Goal: Task Accomplishment & Management: Manage account settings

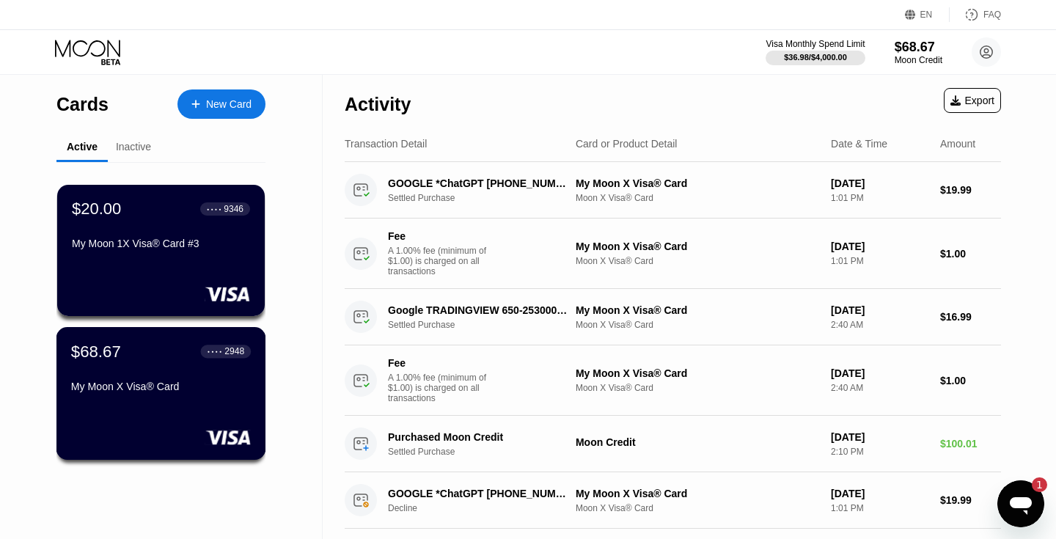
click at [180, 381] on div "My Moon X Visa® Card" at bounding box center [161, 387] width 180 height 12
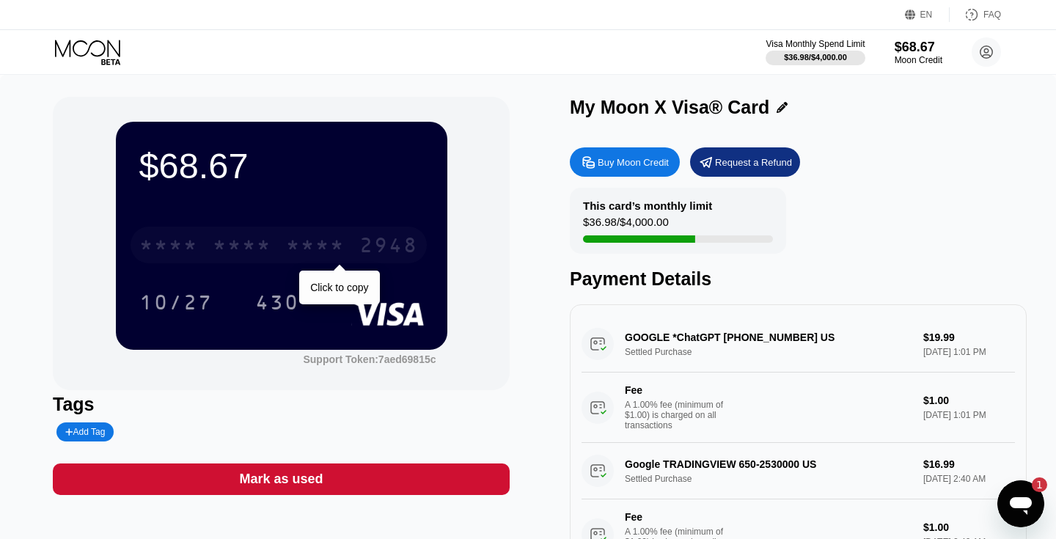
click at [359, 230] on div "* * * * * * * * * * * * 2948" at bounding box center [279, 245] width 296 height 37
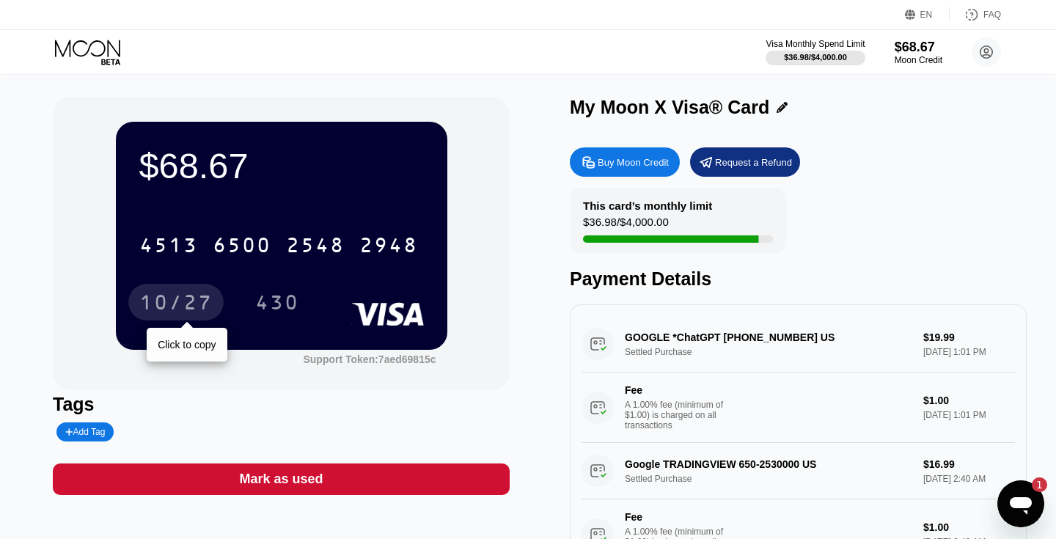
click at [165, 295] on div "10/27" at bounding box center [175, 304] width 73 height 23
click at [285, 298] on div "430" at bounding box center [277, 304] width 44 height 23
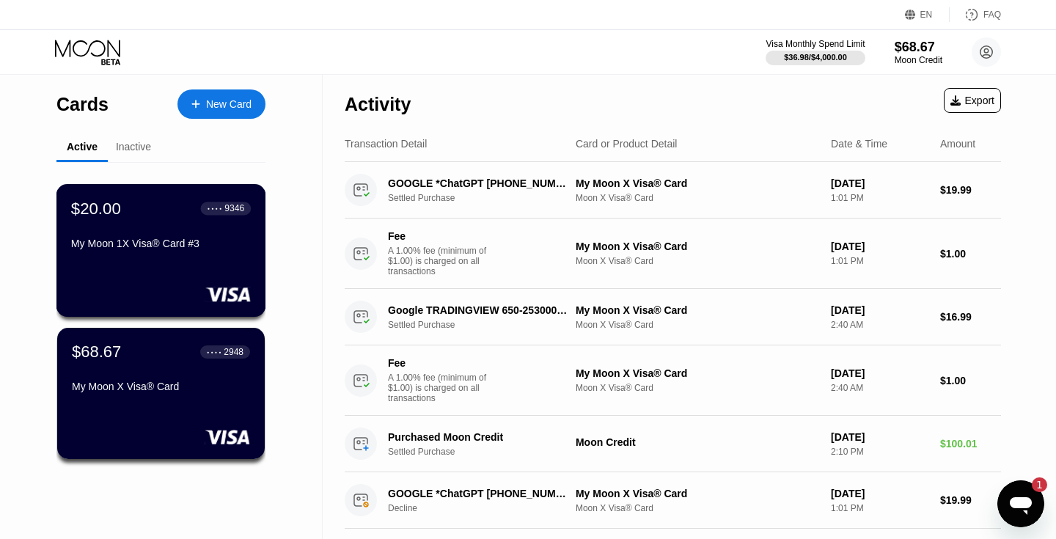
click at [142, 250] on div "My Moon 1X Visa® Card #3" at bounding box center [161, 247] width 180 height 18
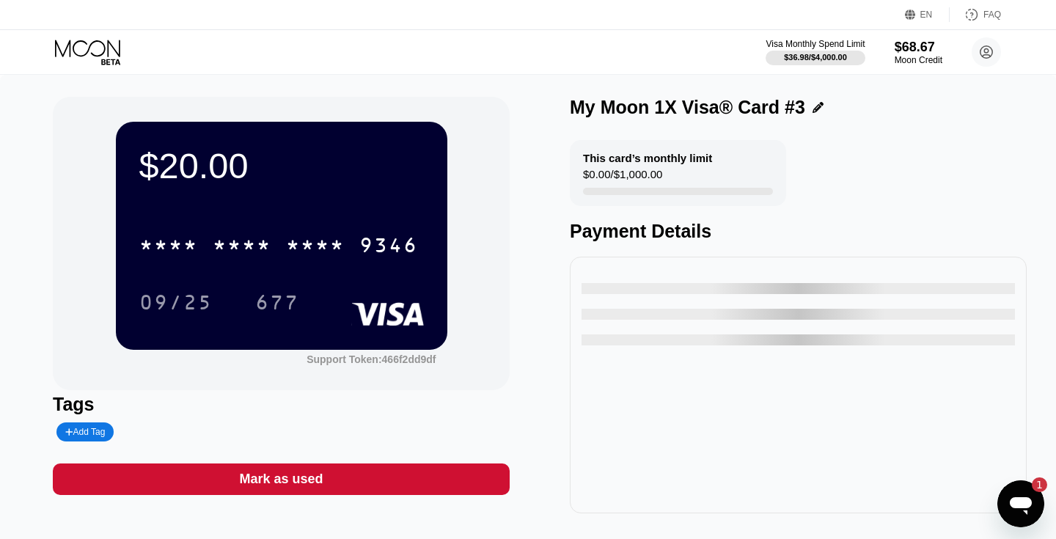
click at [359, 222] on div "* * * * * * * * * * * * 9346" at bounding box center [281, 241] width 285 height 50
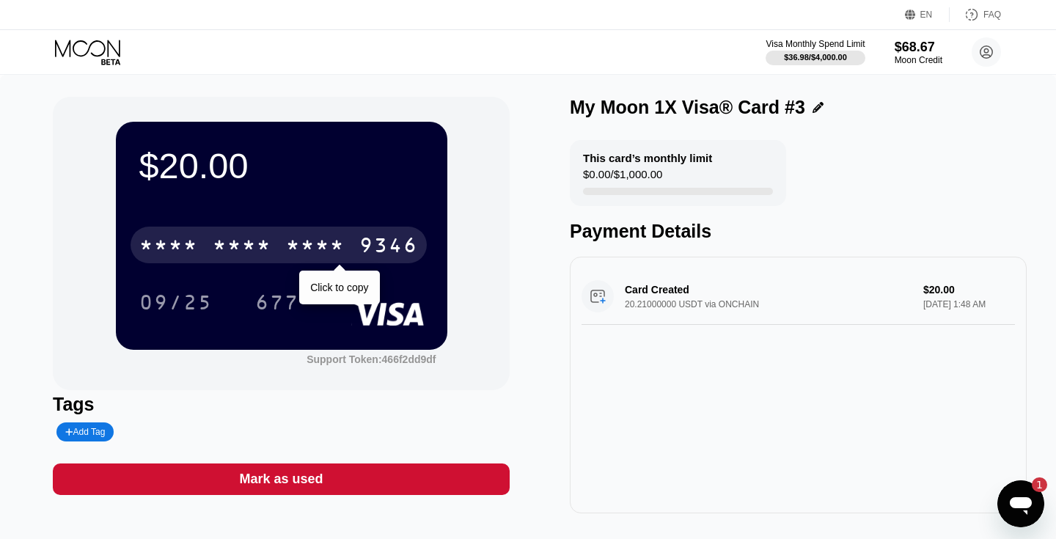
click at [332, 249] on div "* * * *" at bounding box center [315, 246] width 59 height 23
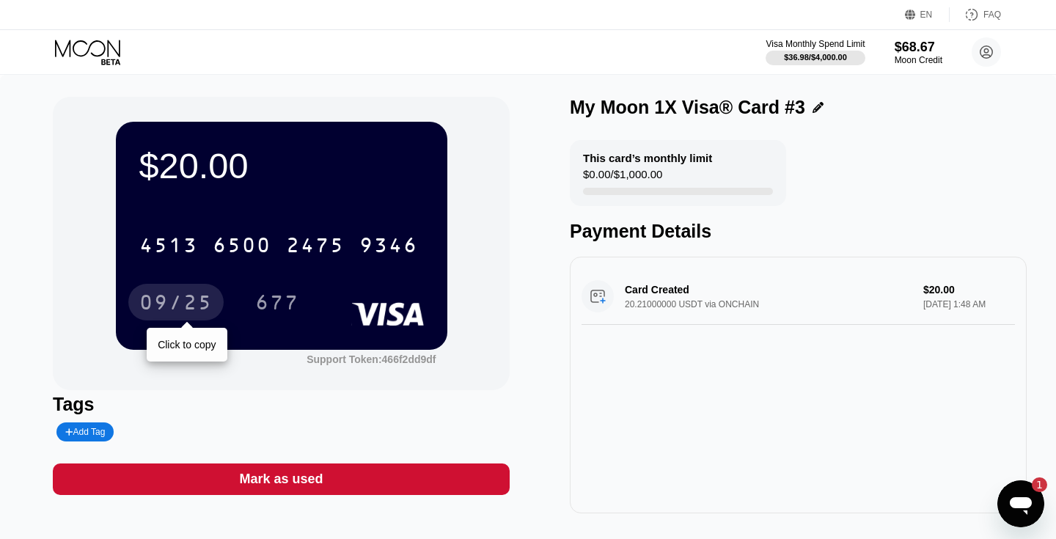
click at [190, 297] on div "09/25" at bounding box center [175, 304] width 73 height 23
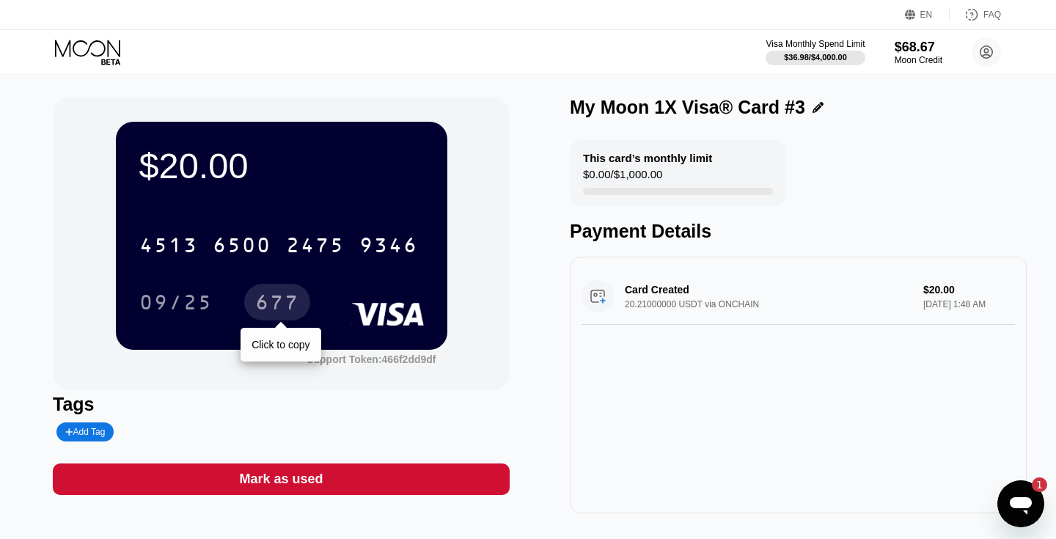
click at [276, 292] on div "677" at bounding box center [277, 302] width 66 height 37
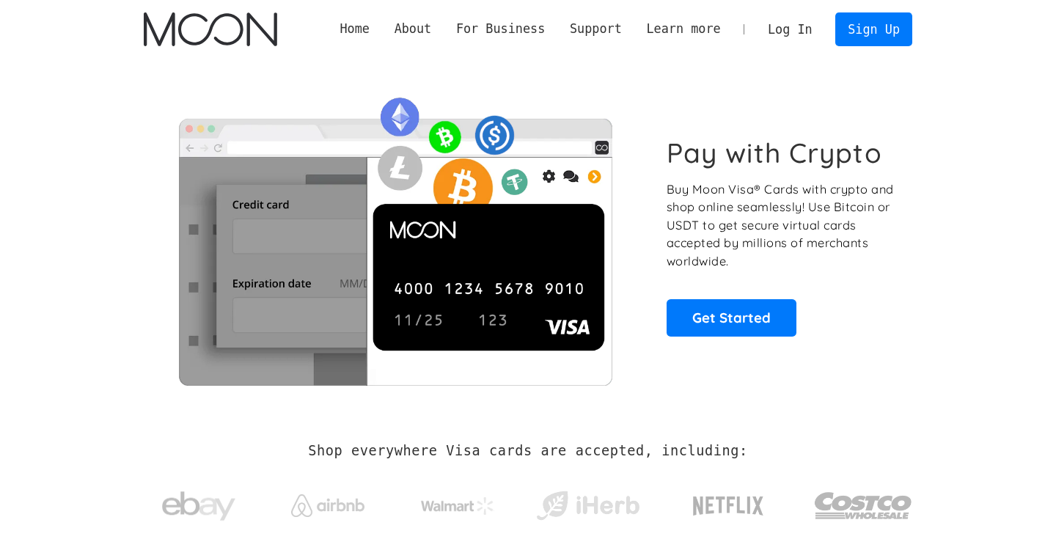
click at [802, 36] on link "Log In" at bounding box center [790, 29] width 69 height 32
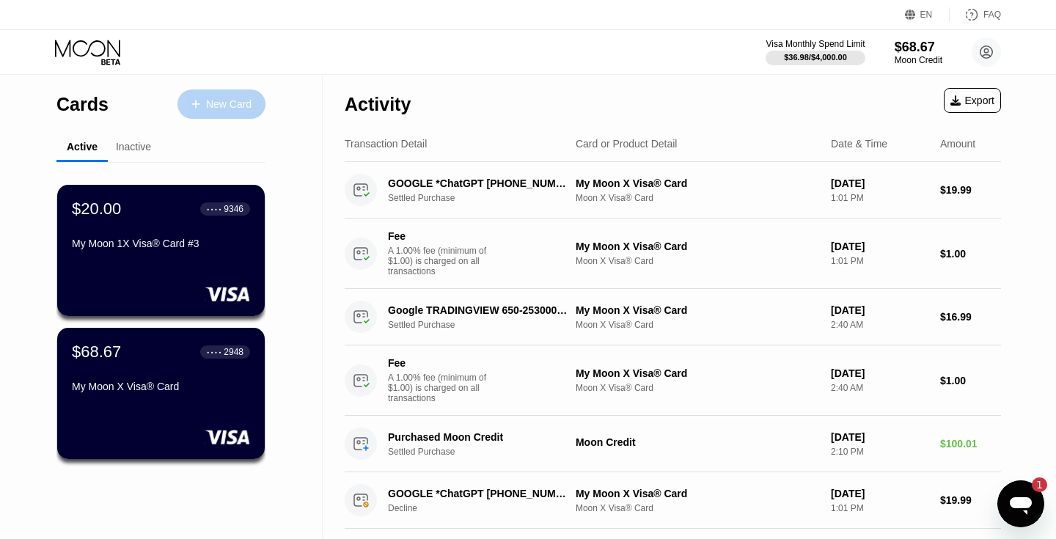
click at [230, 116] on div "New Card" at bounding box center [222, 103] width 88 height 29
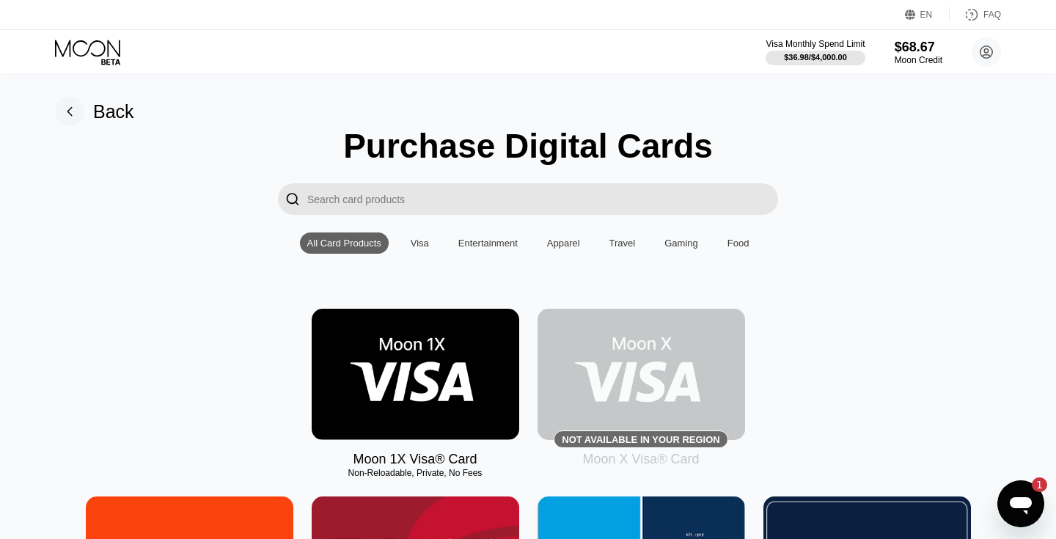
click at [486, 190] on input "Search card products" at bounding box center [542, 199] width 471 height 32
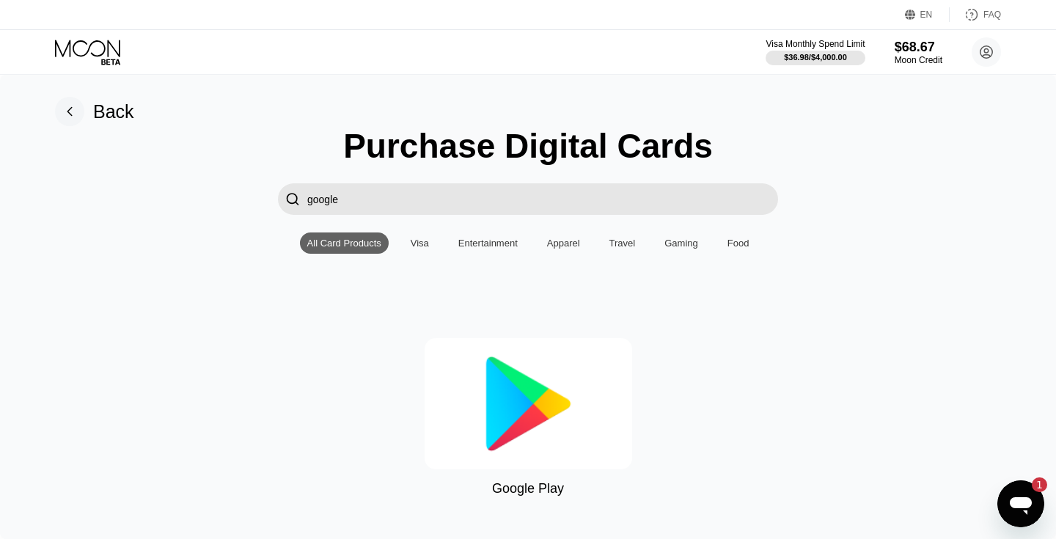
type input "google"
click at [550, 411] on img at bounding box center [529, 403] width 208 height 131
type input "0"
